Goal: Task Accomplishment & Management: Complete application form

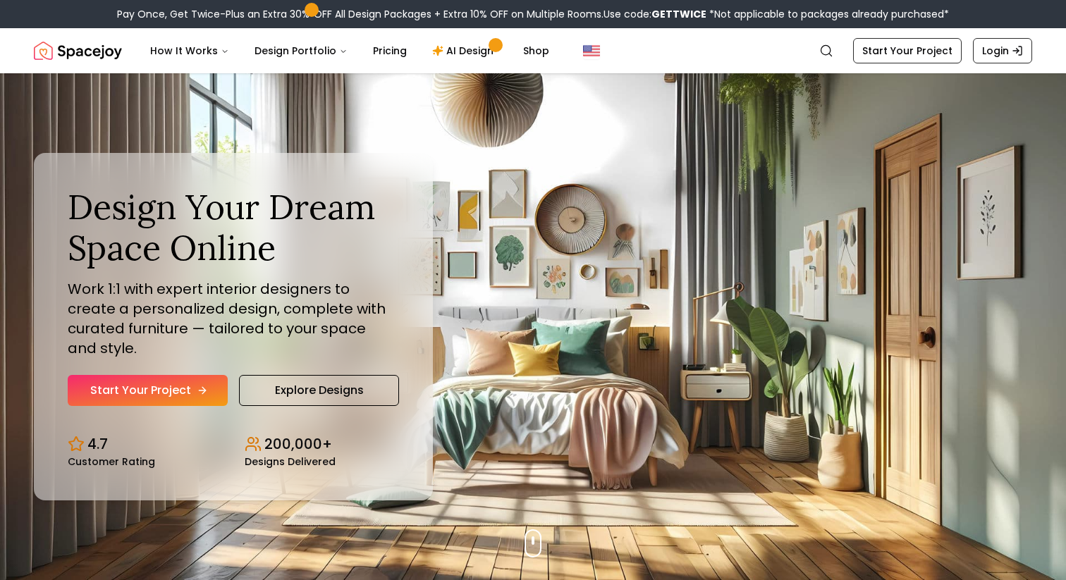
click at [188, 384] on link "Start Your Project" at bounding box center [148, 390] width 160 height 31
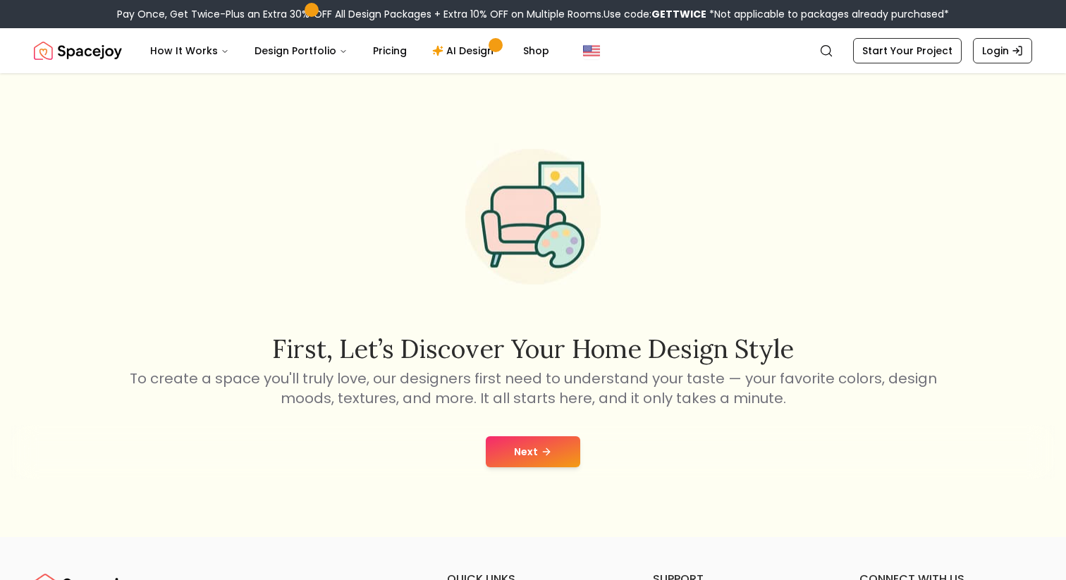
click at [523, 461] on button "Next" at bounding box center [533, 451] width 94 height 31
